Goal: Contribute content: Add original content to the website for others to see

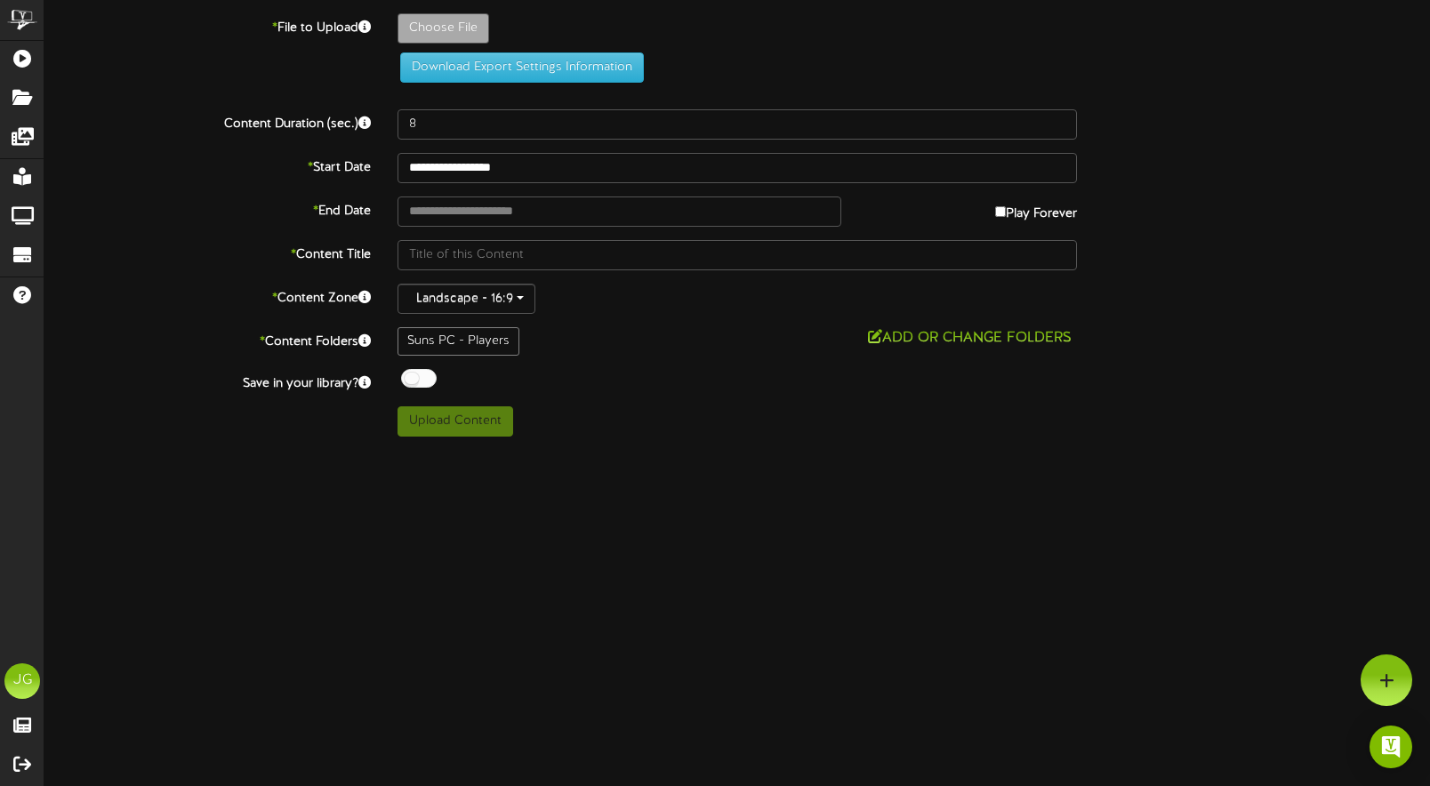
type input "**********"
type input "Screenshot2025-09-19at90215AM"
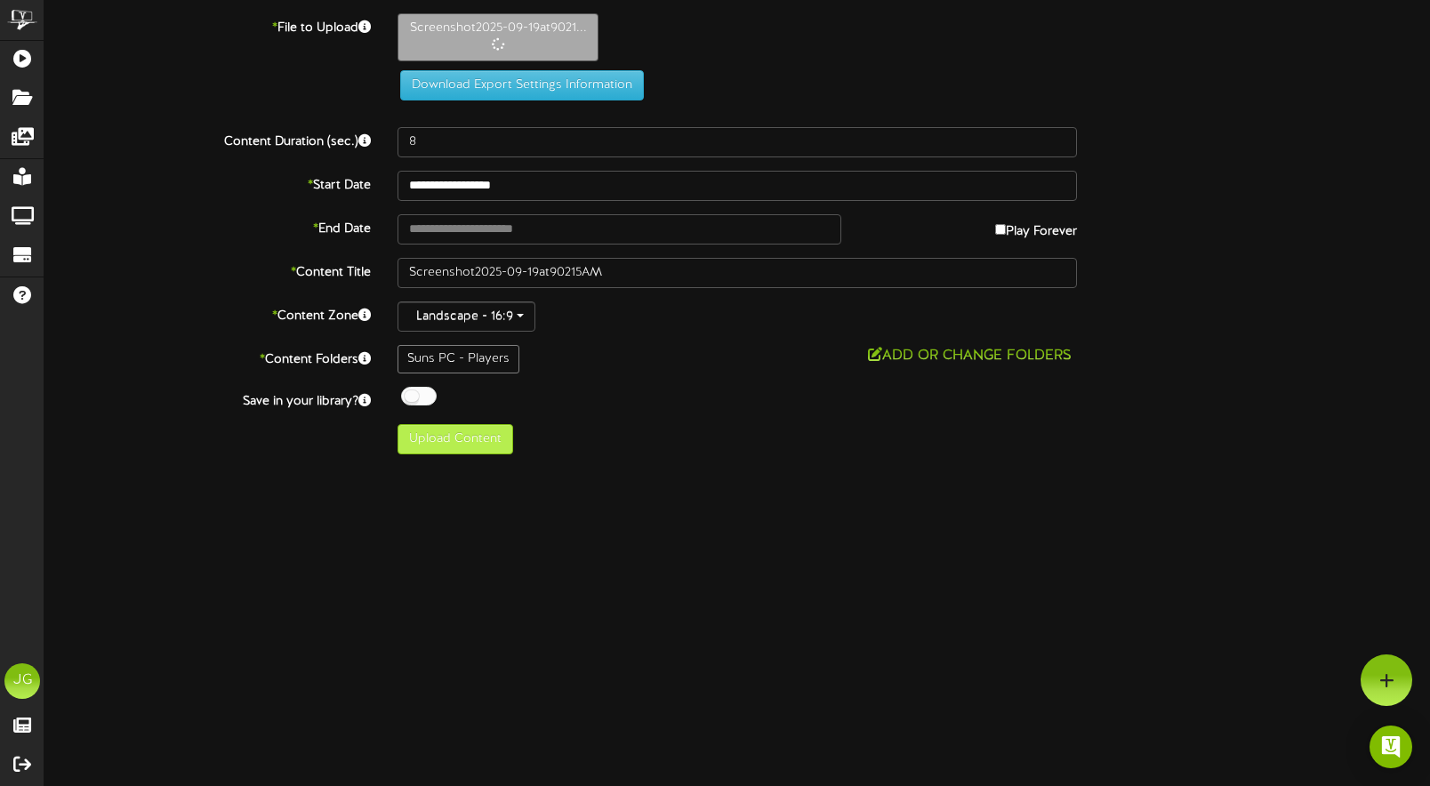
click at [485, 437] on button "Upload Content" at bounding box center [455, 439] width 116 height 30
type input "**********"
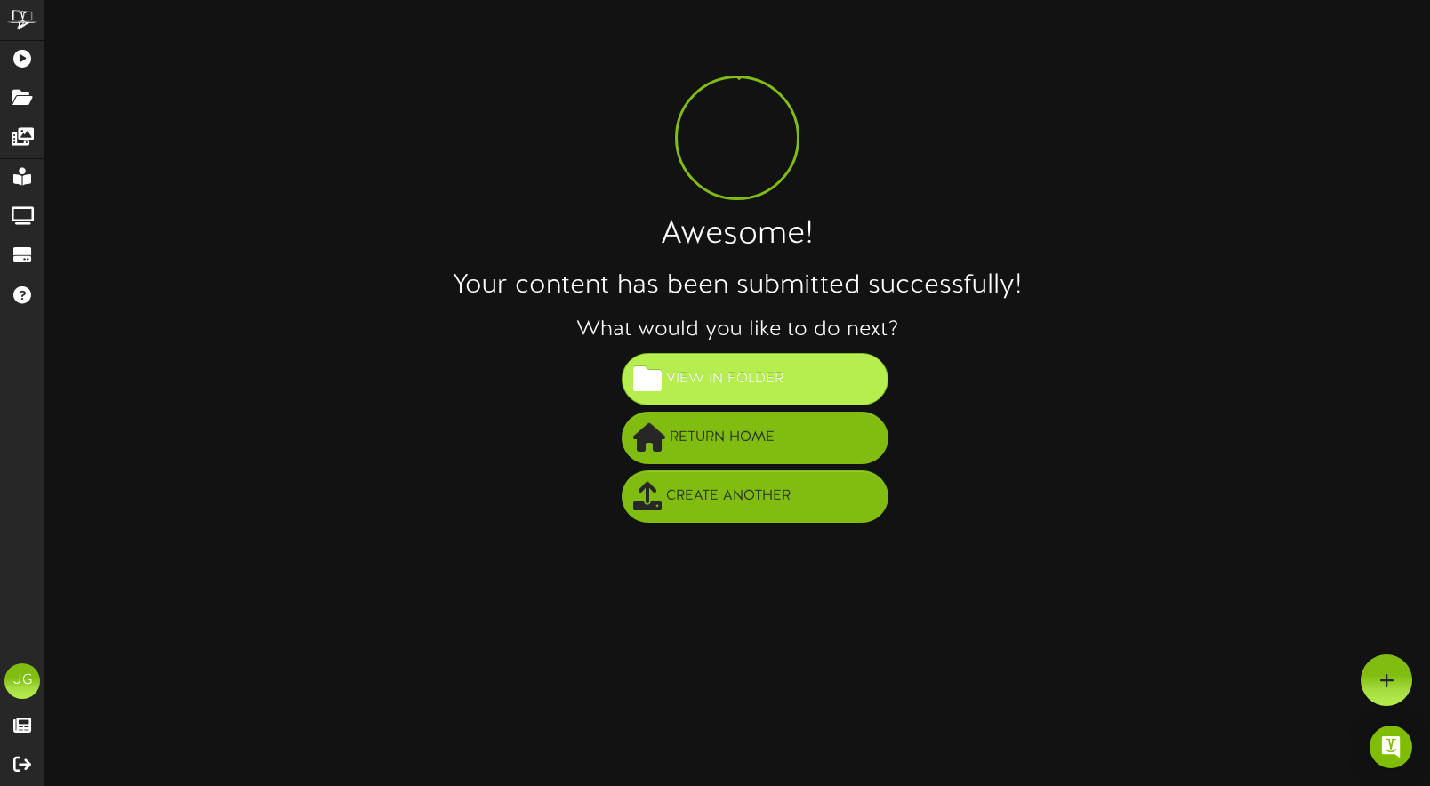
click at [826, 391] on button "View in Folder" at bounding box center [754, 379] width 267 height 52
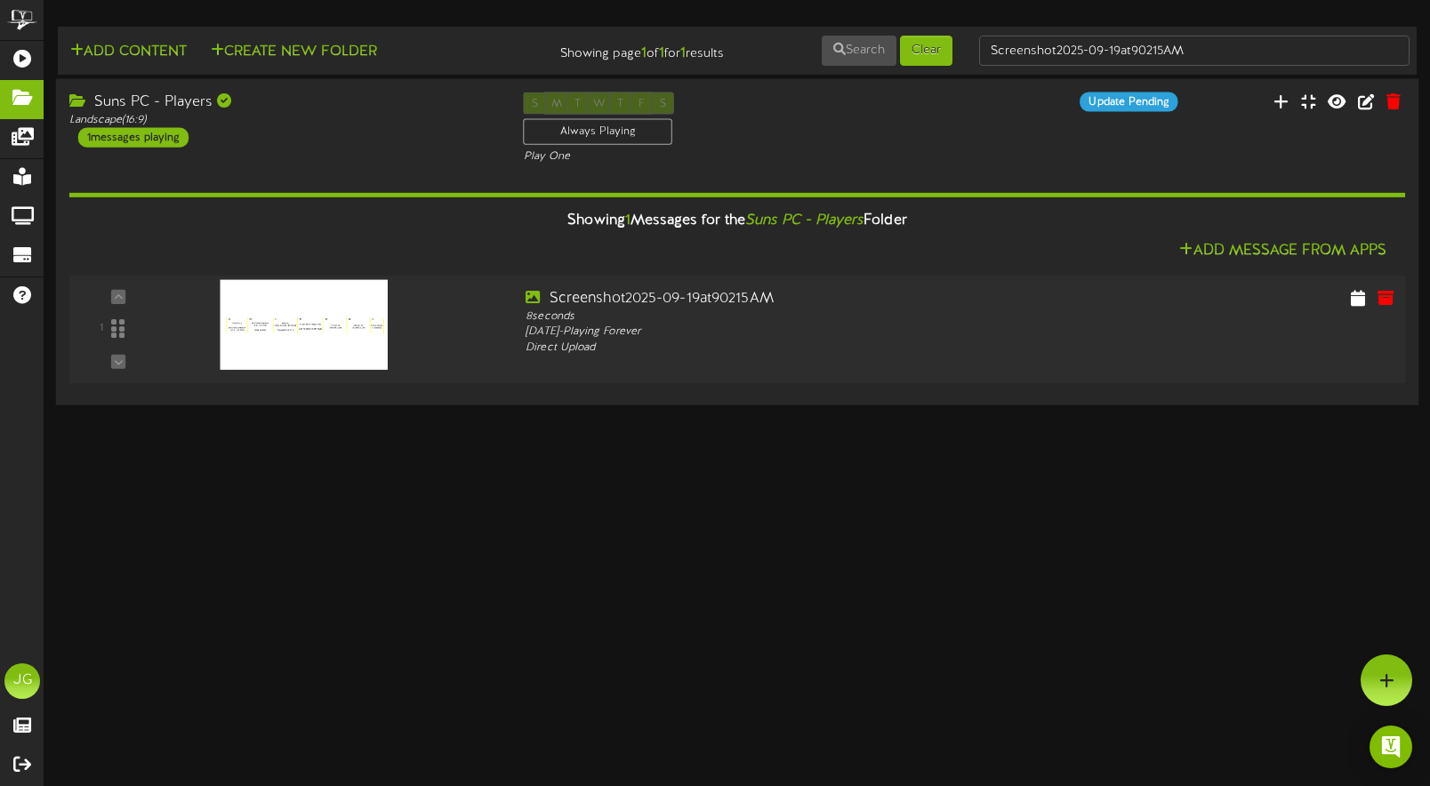
click at [265, 336] on img at bounding box center [304, 325] width 168 height 90
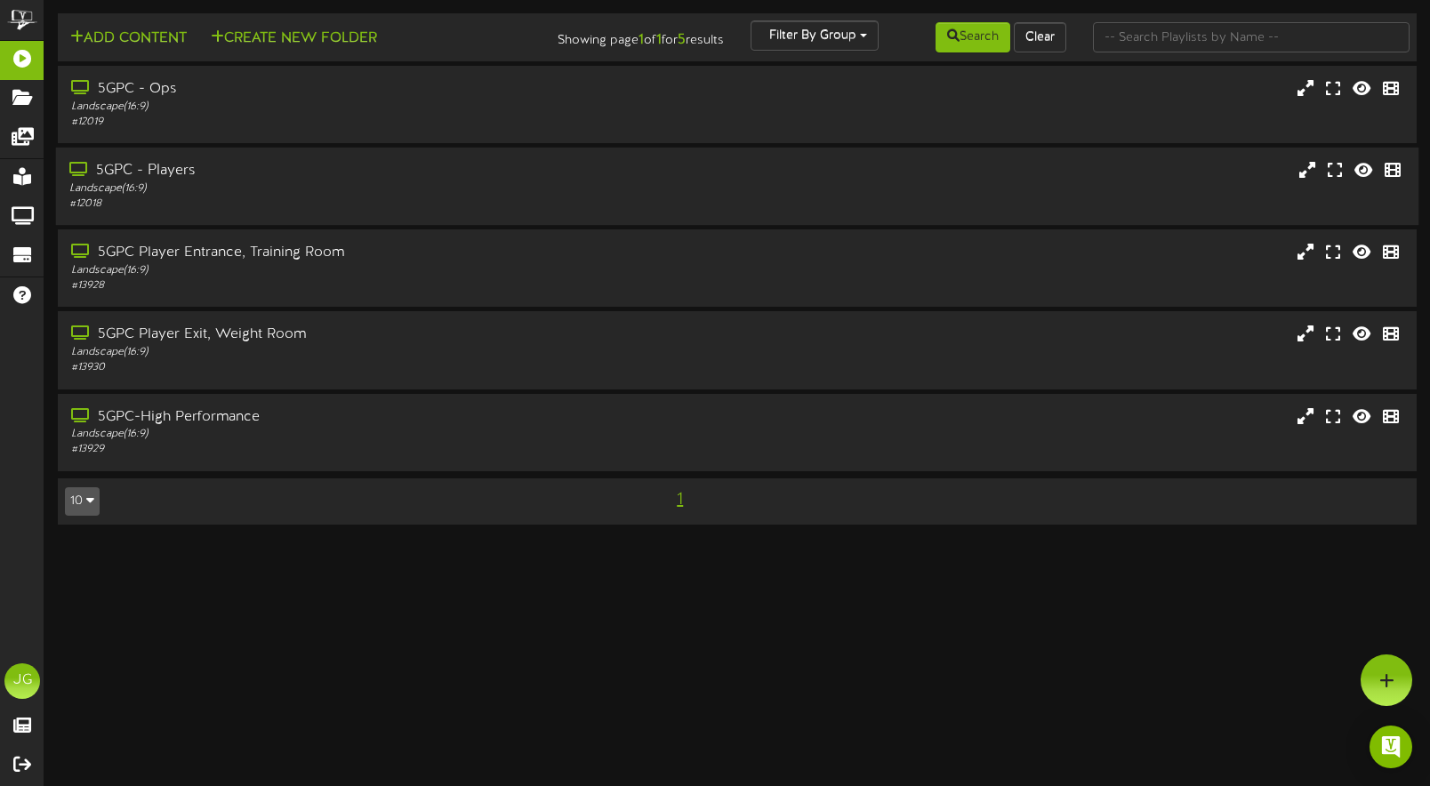
click at [435, 178] on div "5GPC - Players" at bounding box center [339, 171] width 541 height 20
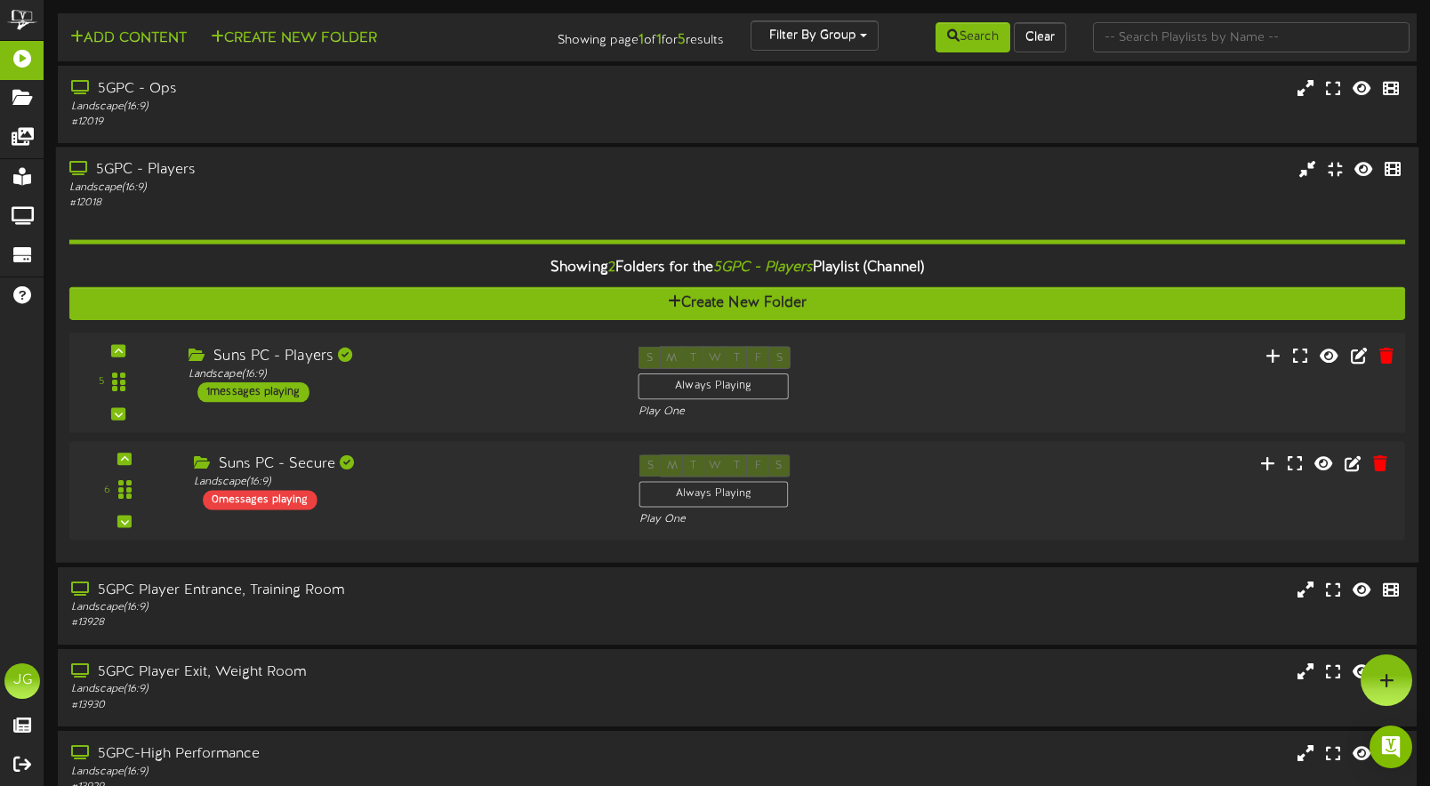
click at [529, 390] on div "Suns PC - Players Landscape ( 16:9 ) 1 messages playing" at bounding box center [400, 375] width 450 height 56
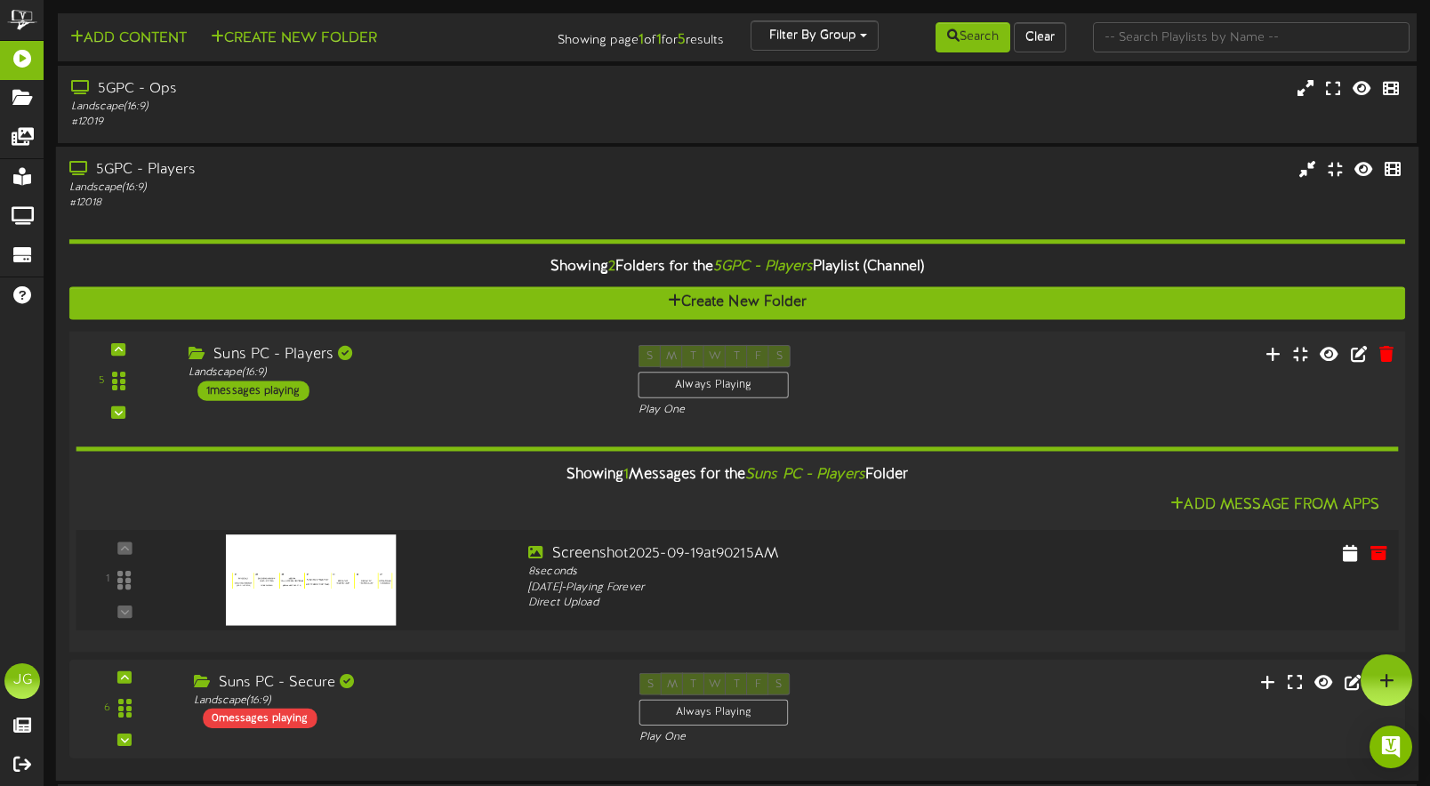
click at [359, 567] on img at bounding box center [311, 579] width 170 height 91
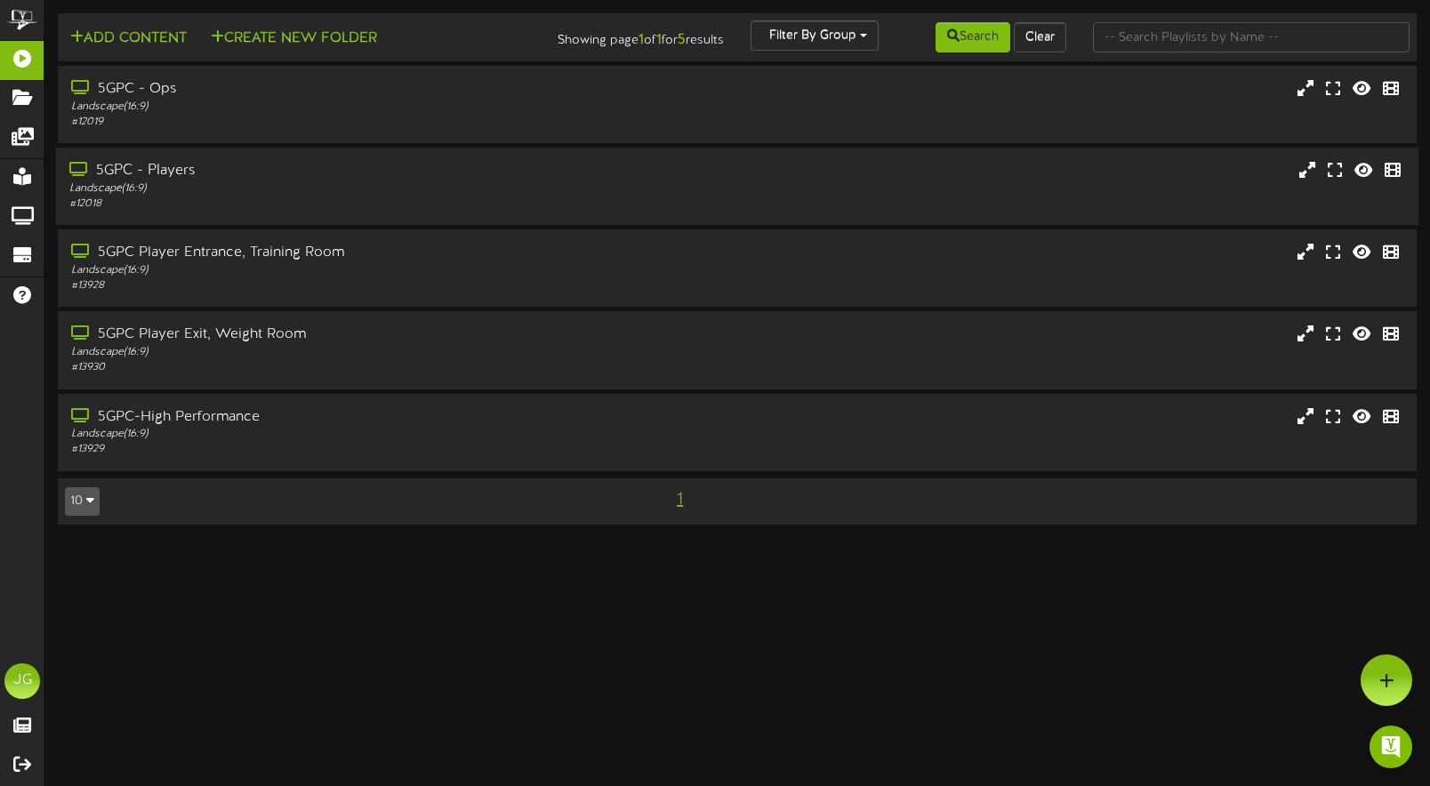
click at [606, 207] on div "# 12018" at bounding box center [339, 203] width 541 height 15
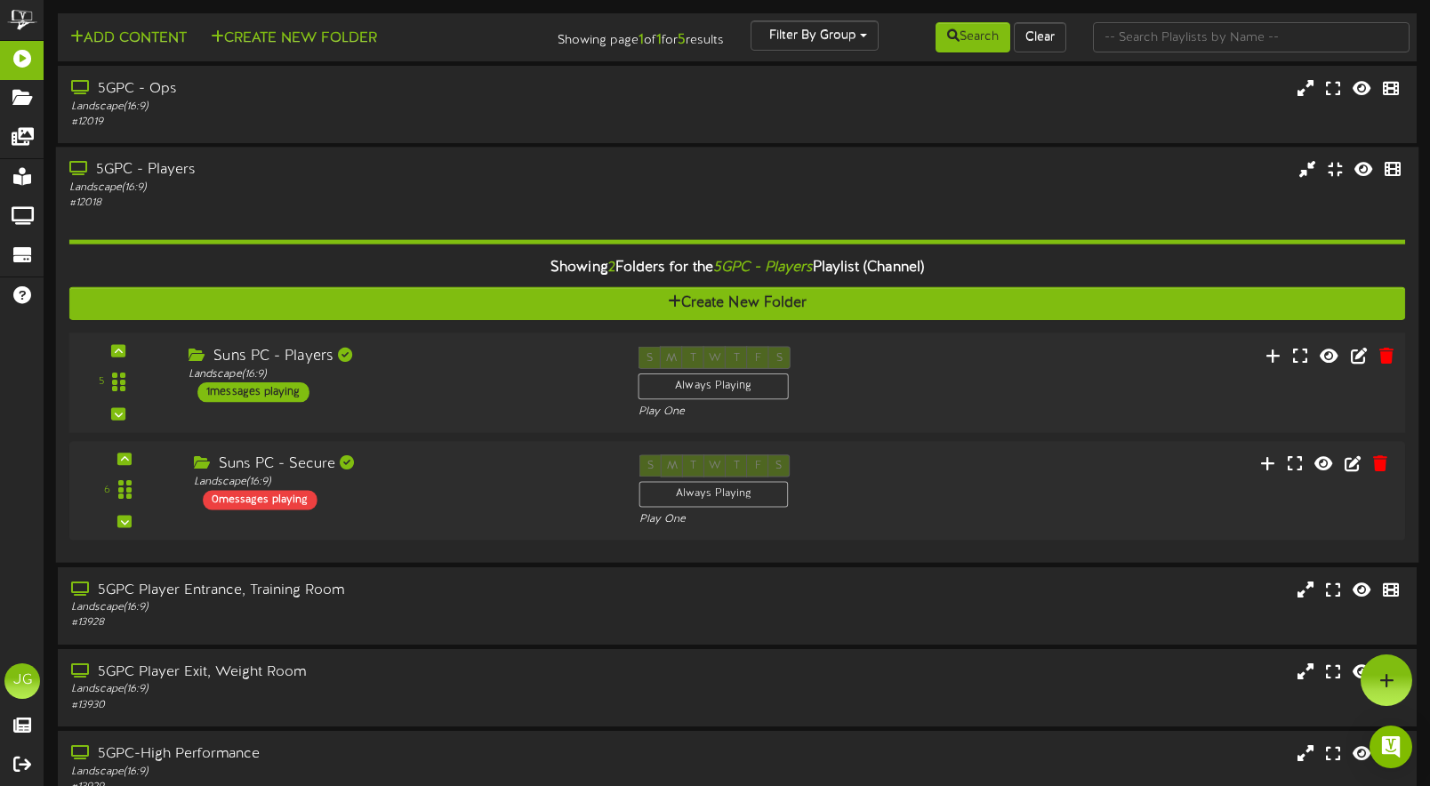
click at [414, 342] on div "5 Suns PC - Players" at bounding box center [736, 382] width 1349 height 100
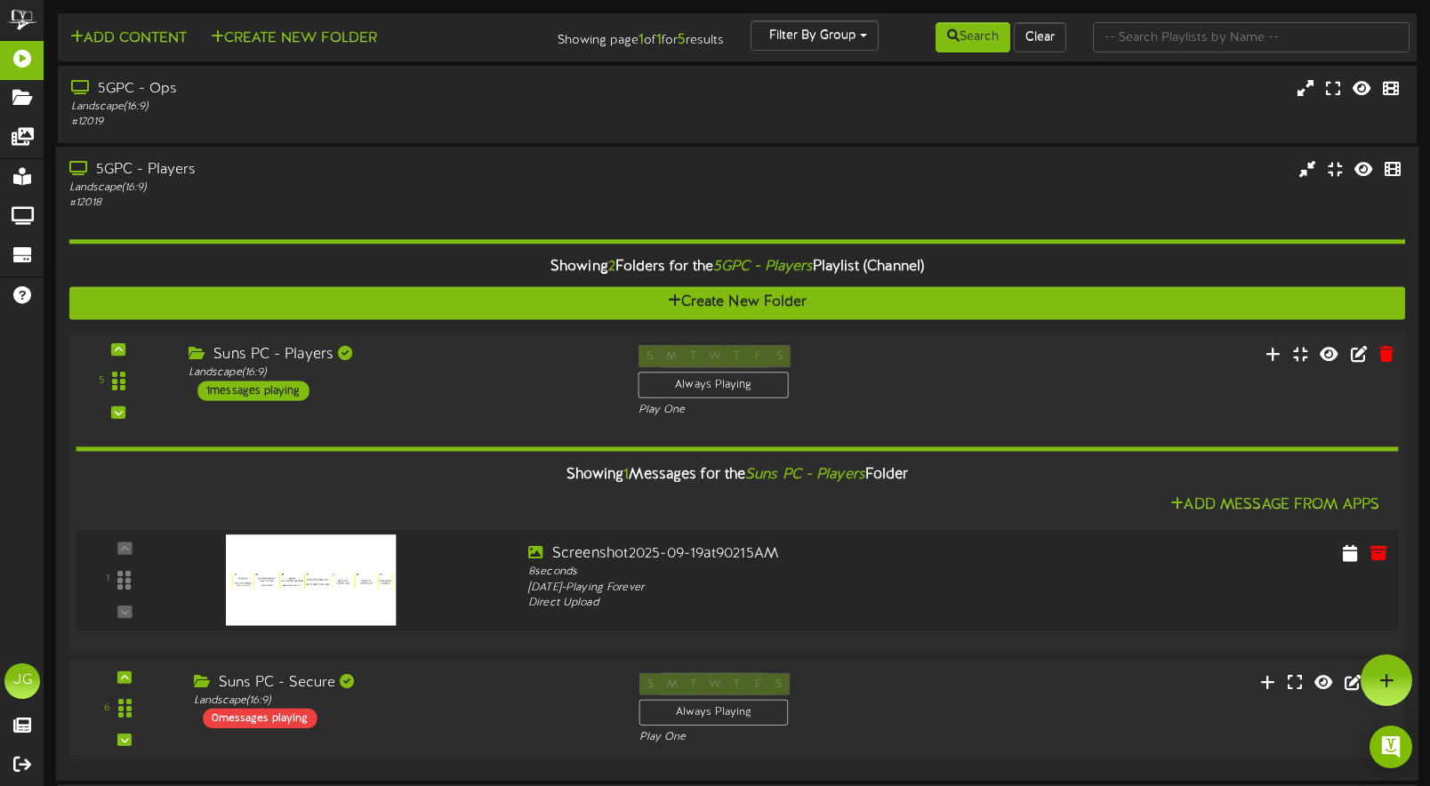
click at [329, 573] on img at bounding box center [311, 579] width 170 height 91
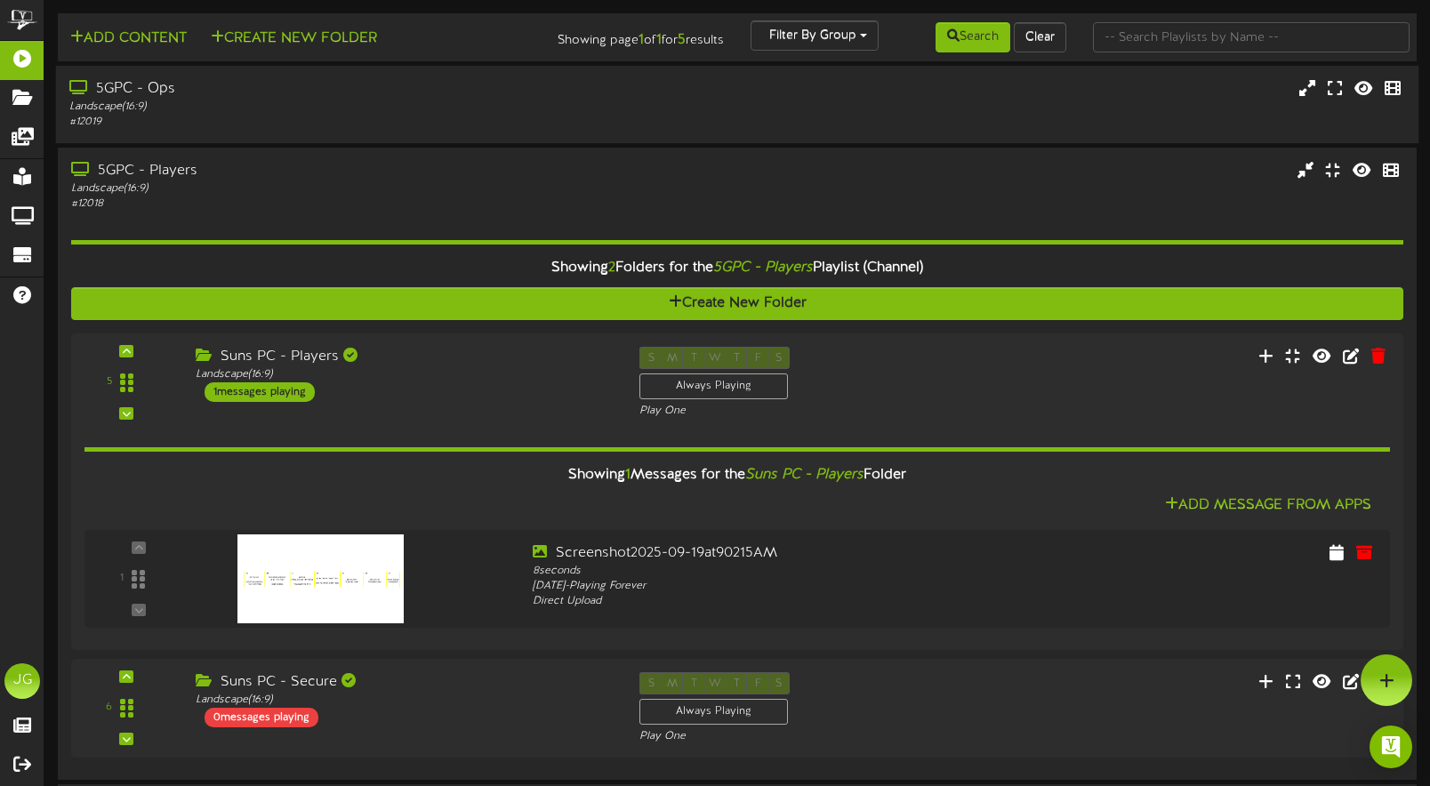
click at [432, 120] on div "# 12019" at bounding box center [339, 122] width 541 height 15
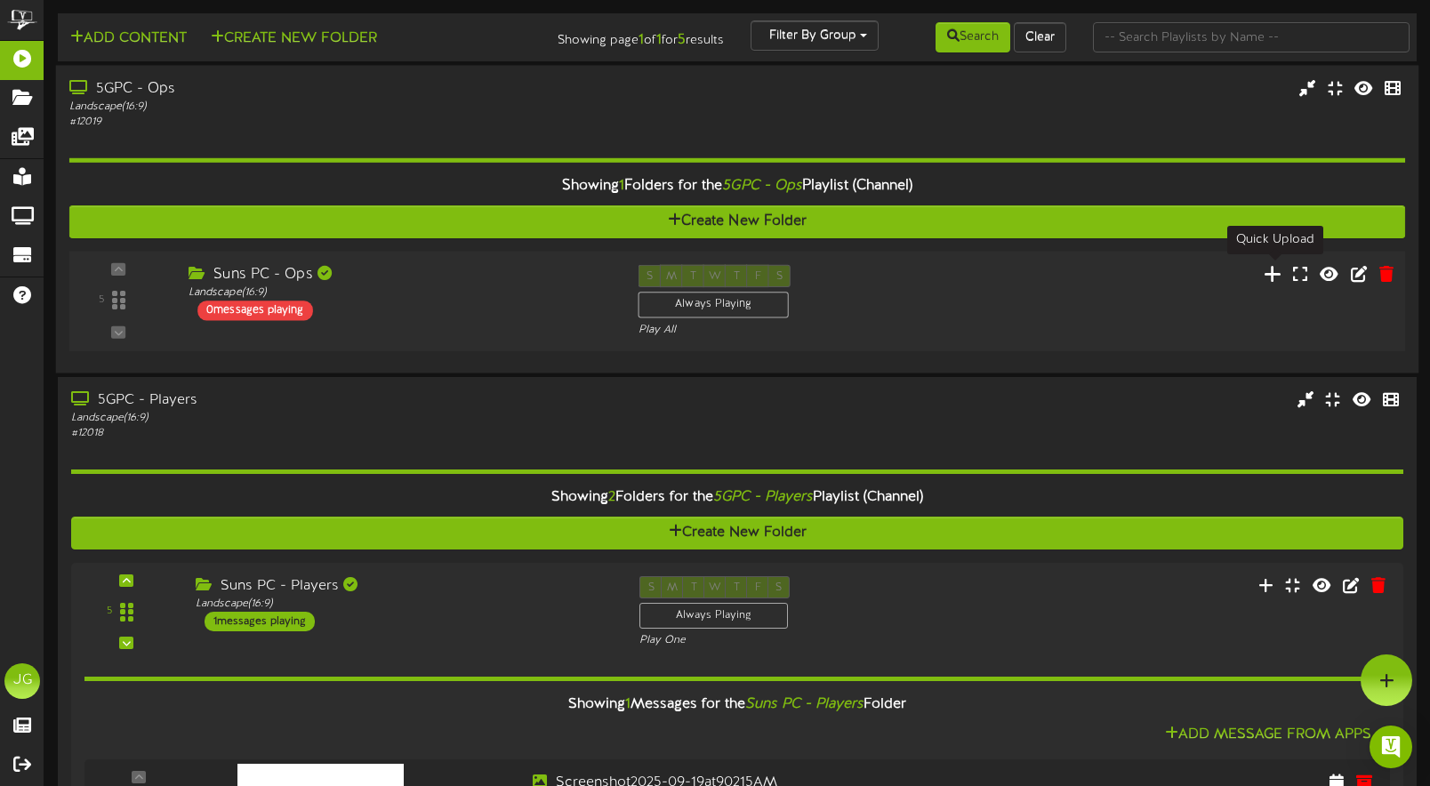
click at [1275, 265] on icon at bounding box center [1272, 273] width 19 height 20
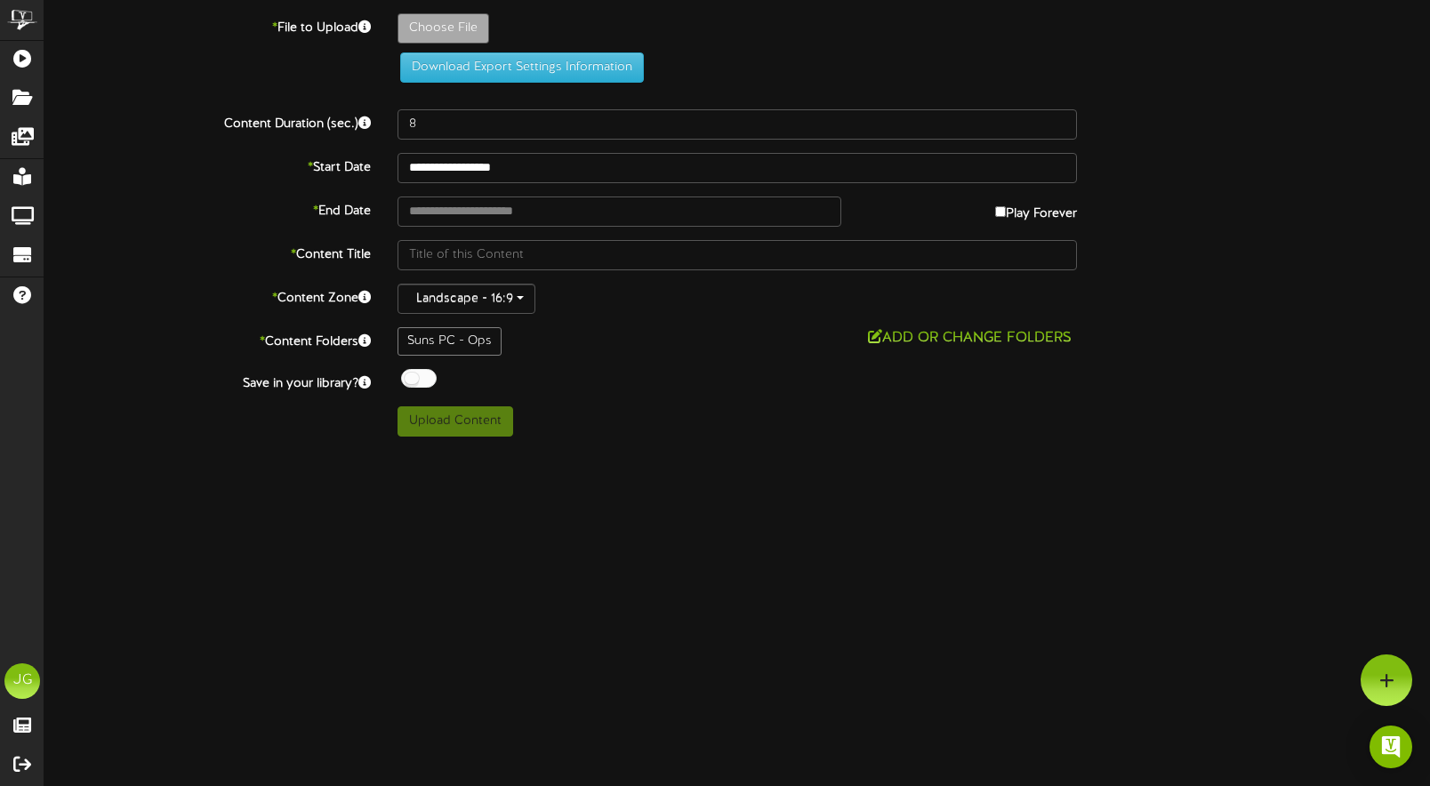
type input "**********"
type input "Screenshot2025-09-19at90215AM"
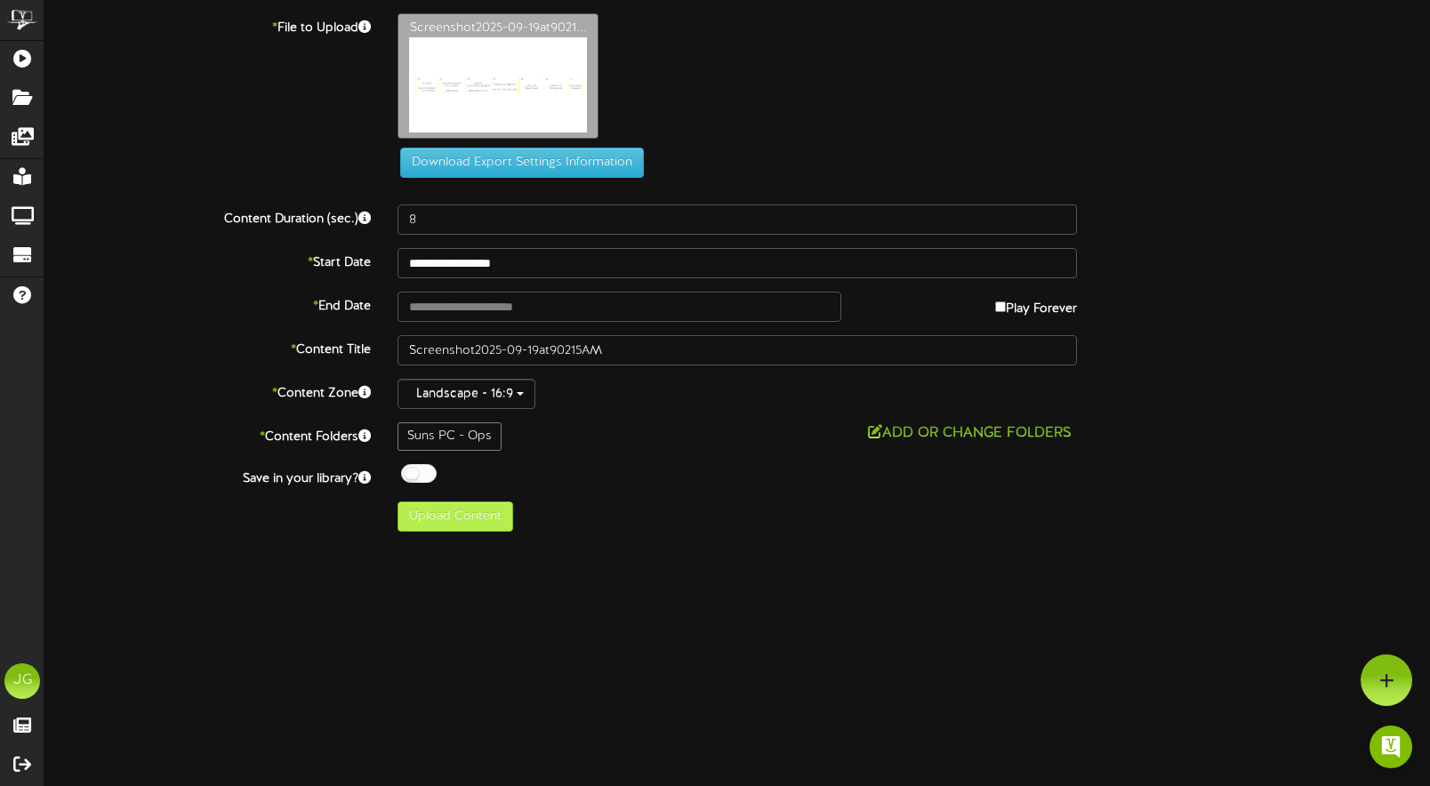
click at [464, 523] on button "Upload Content" at bounding box center [455, 516] width 116 height 30
type input "**********"
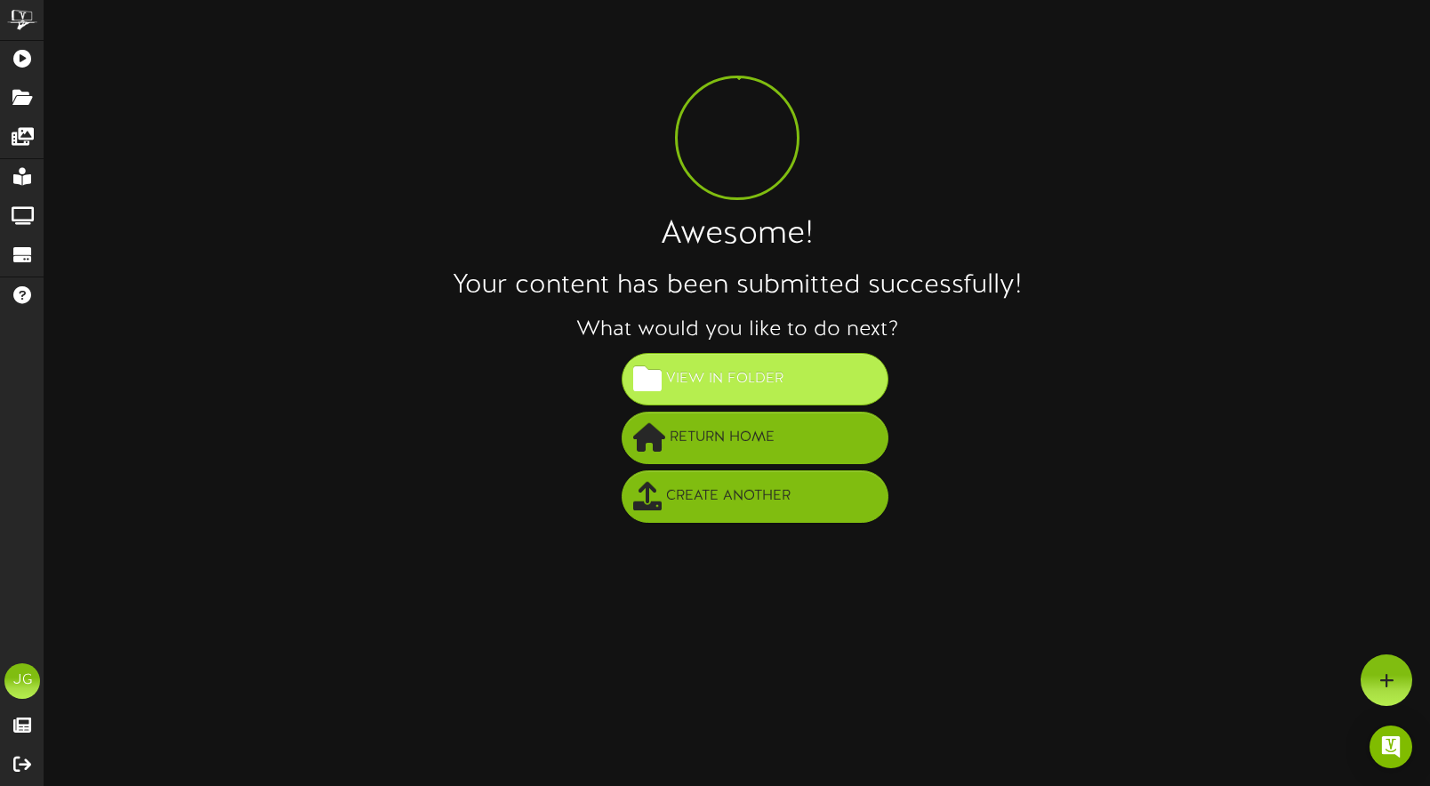
click at [753, 384] on span "View in Folder" at bounding box center [724, 378] width 126 height 29
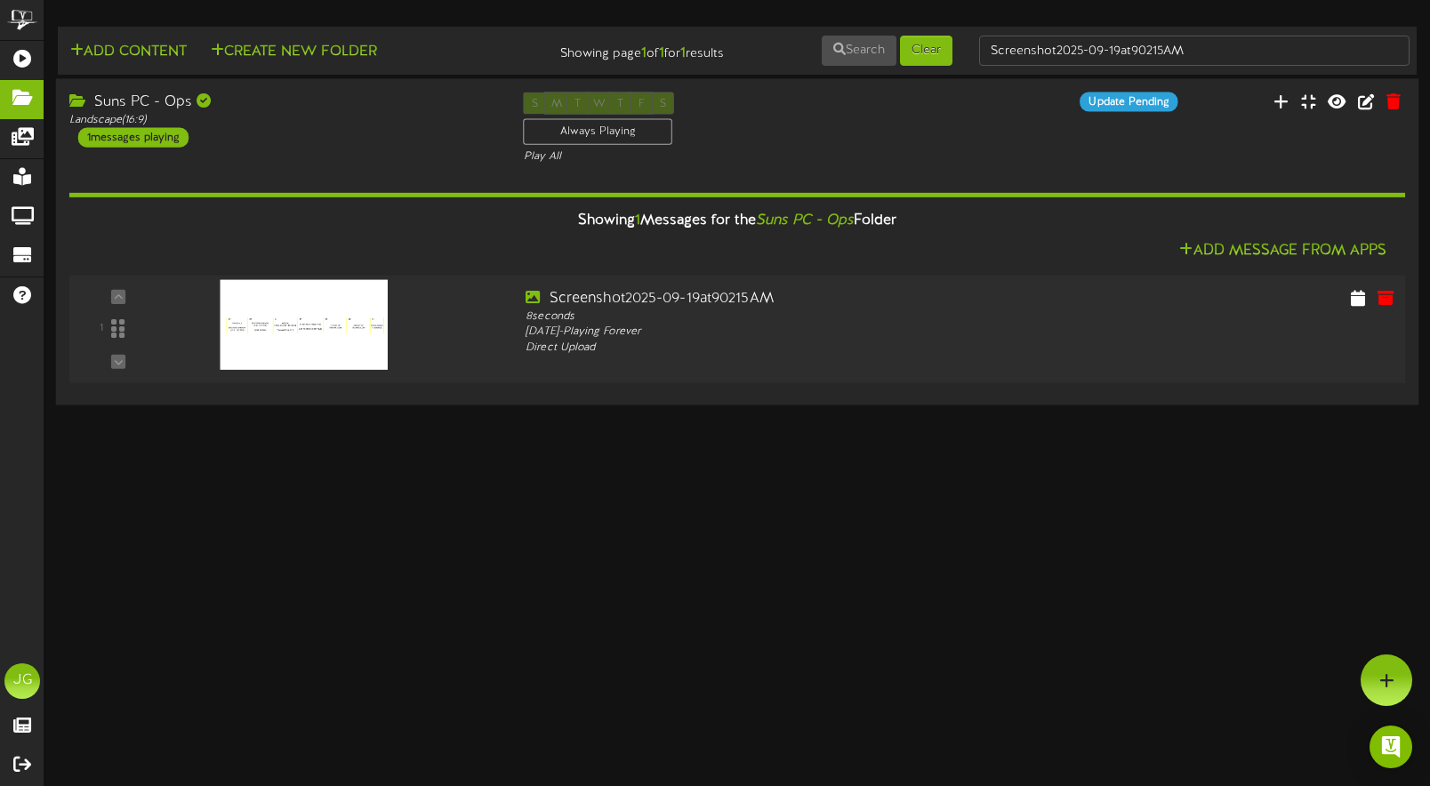
click at [292, 337] on img at bounding box center [304, 325] width 168 height 90
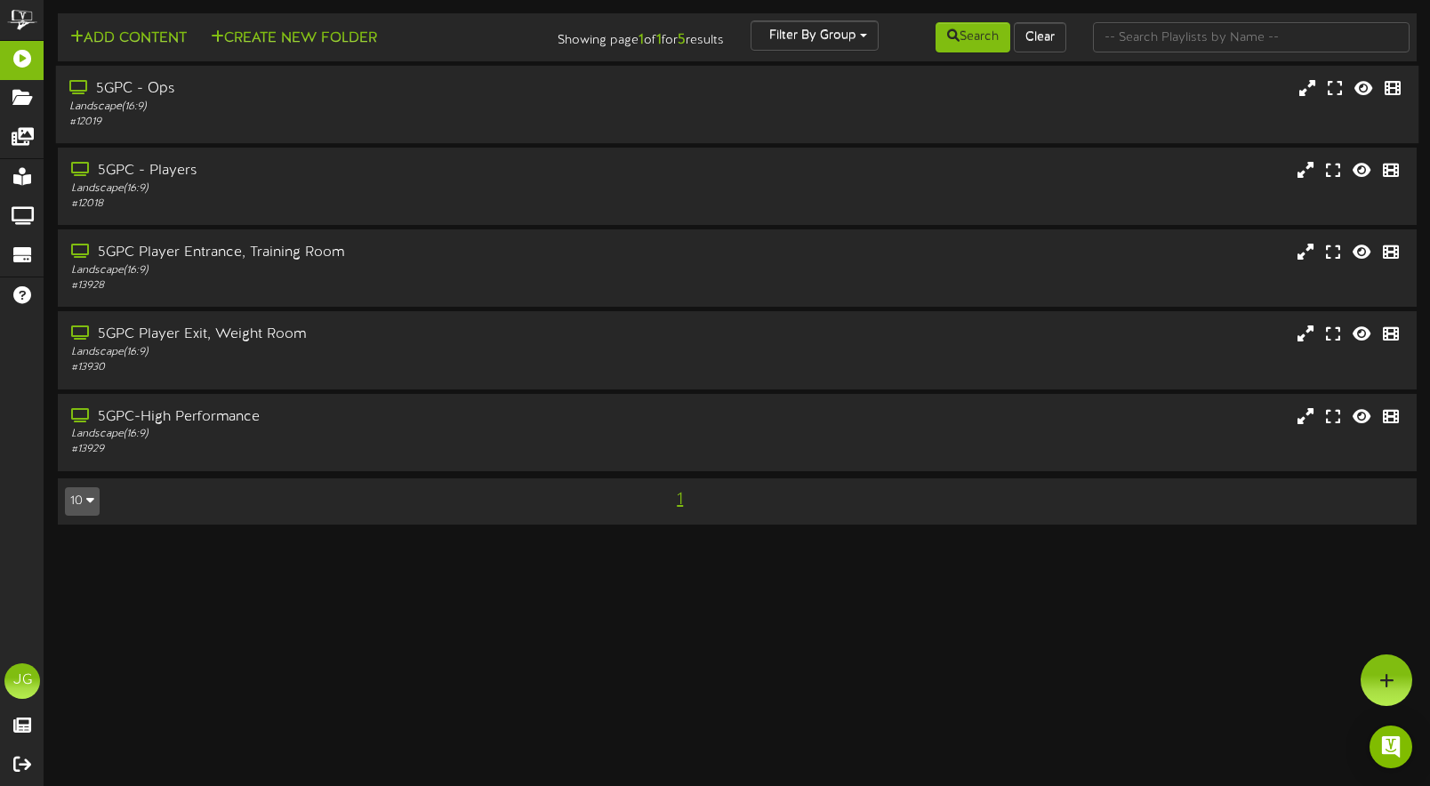
click at [517, 111] on div "Landscape ( 16:9 )" at bounding box center [339, 107] width 541 height 15
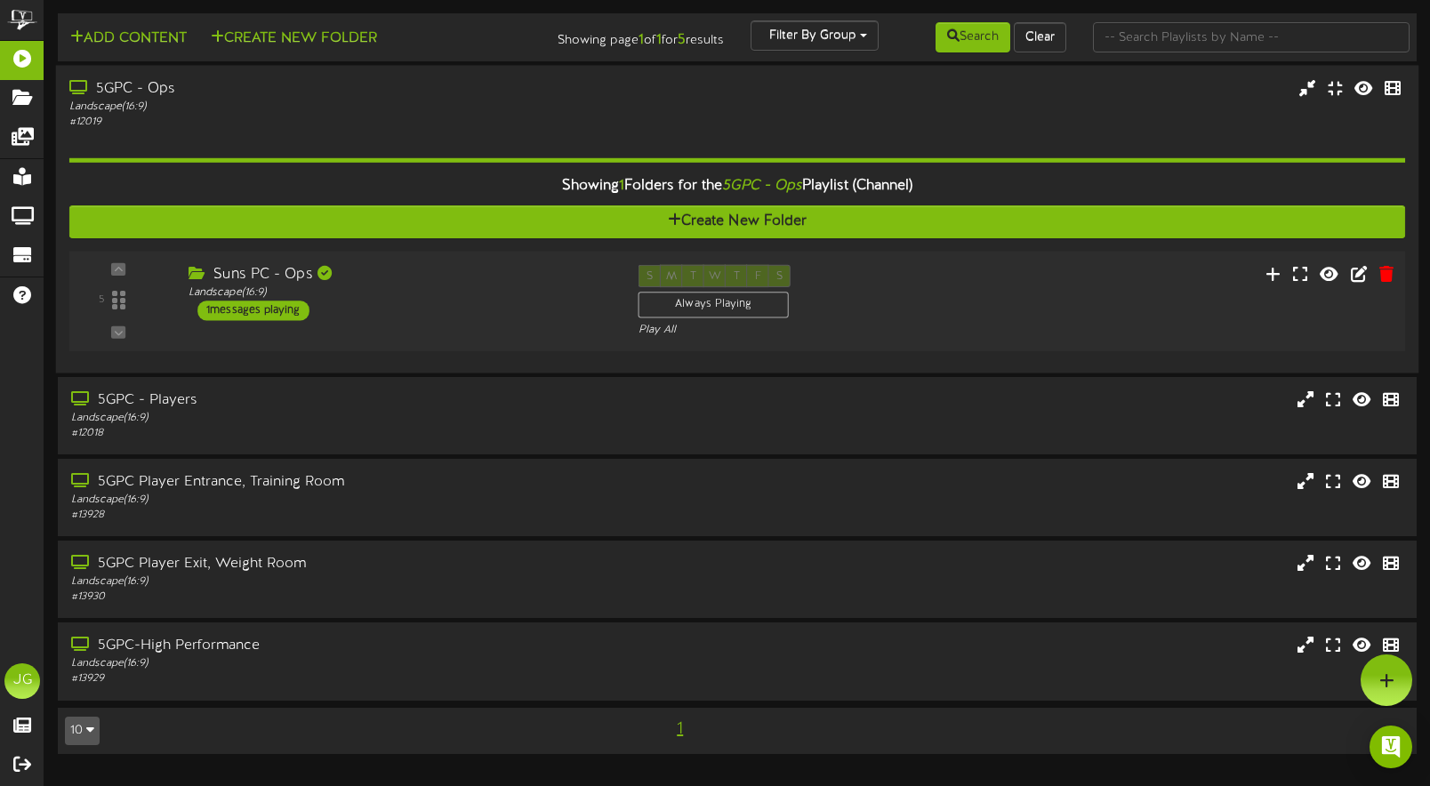
click at [518, 309] on div "Suns PC - Ops Landscape ( 16:9 ) 1 messages playing" at bounding box center [400, 293] width 450 height 56
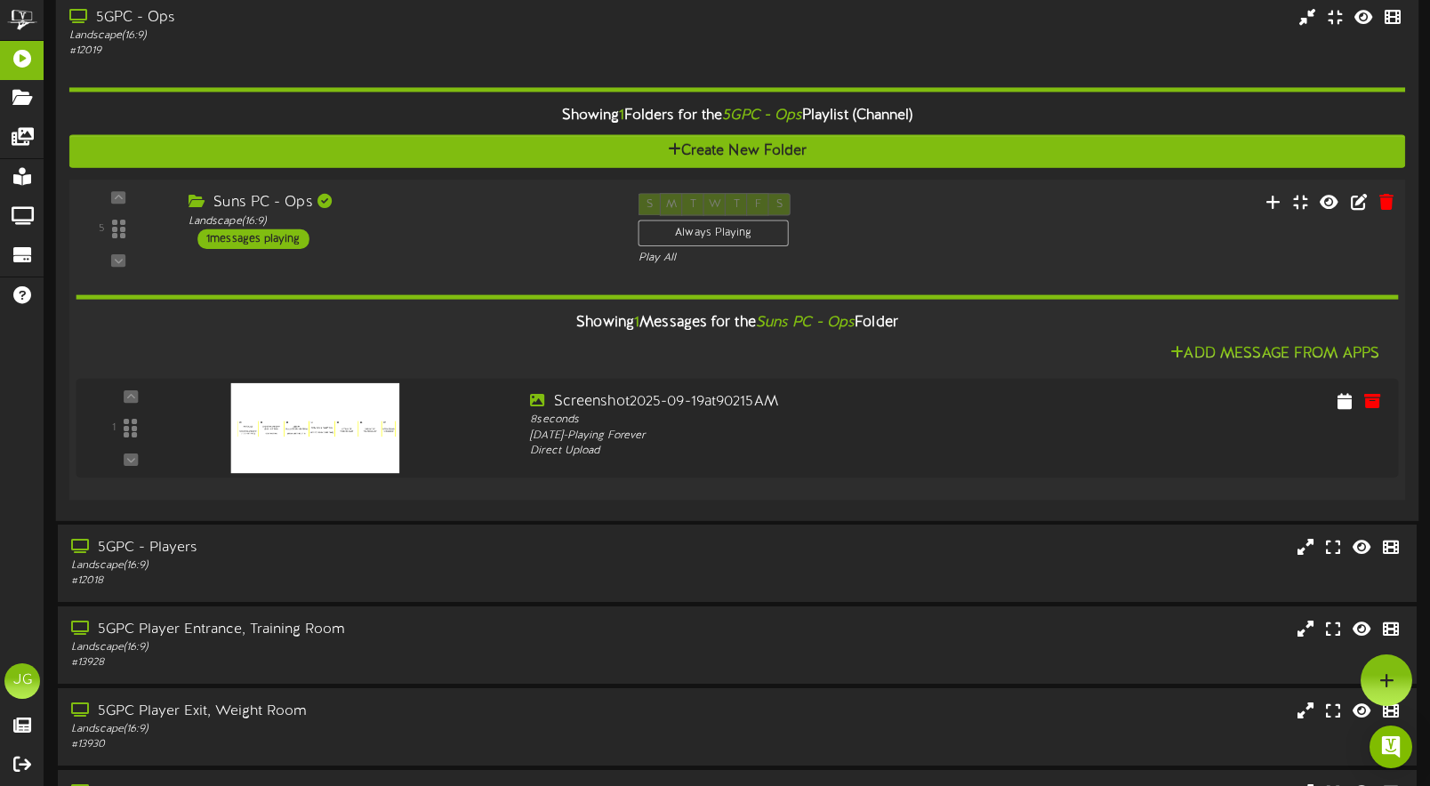
scroll to position [63, 0]
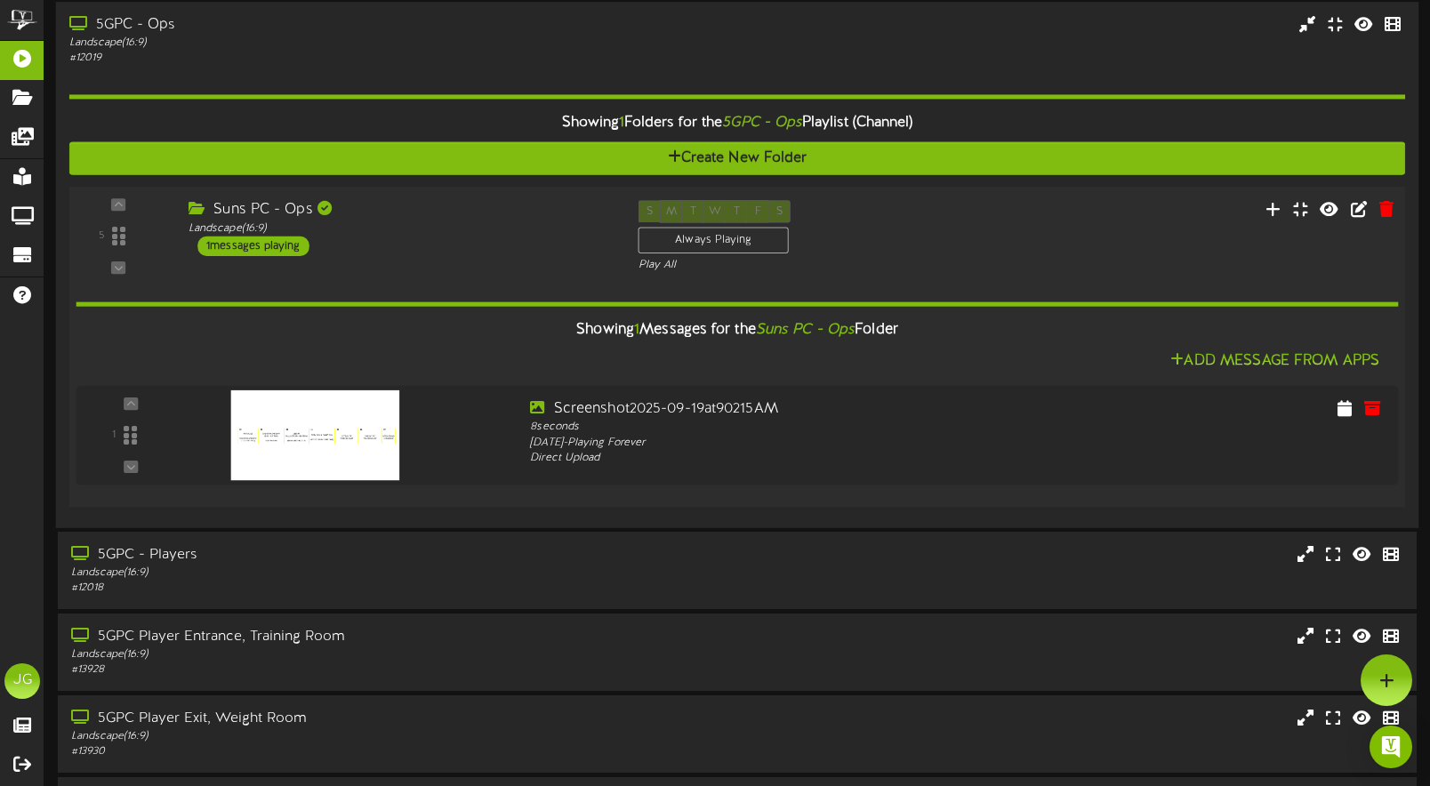
click at [488, 236] on div "Suns PC - Ops Landscape ( 16:9 ) 1 messages playing" at bounding box center [400, 228] width 450 height 56
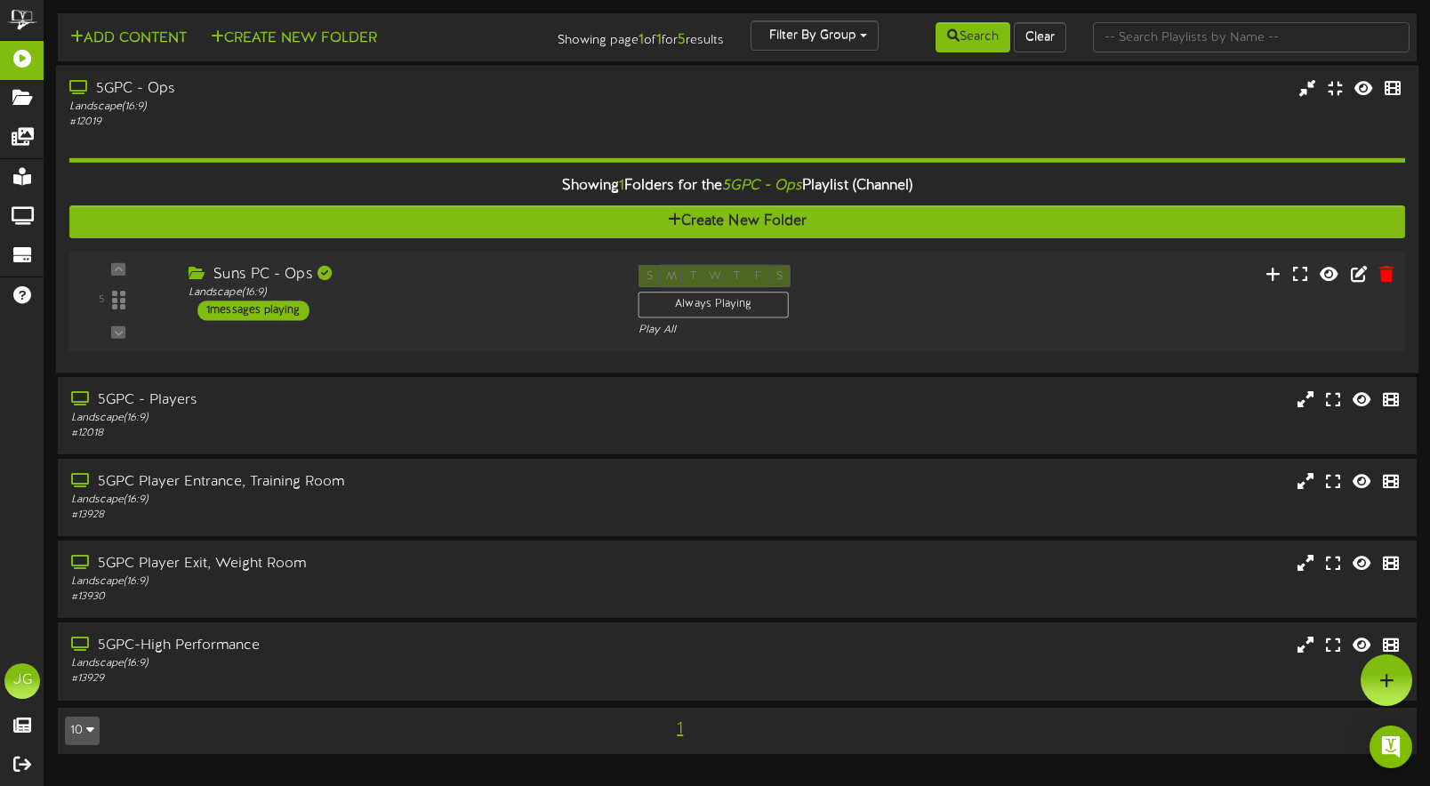
click at [478, 266] on div "Suns PC - Ops" at bounding box center [399, 275] width 422 height 20
